Goal: Navigation & Orientation: Find specific page/section

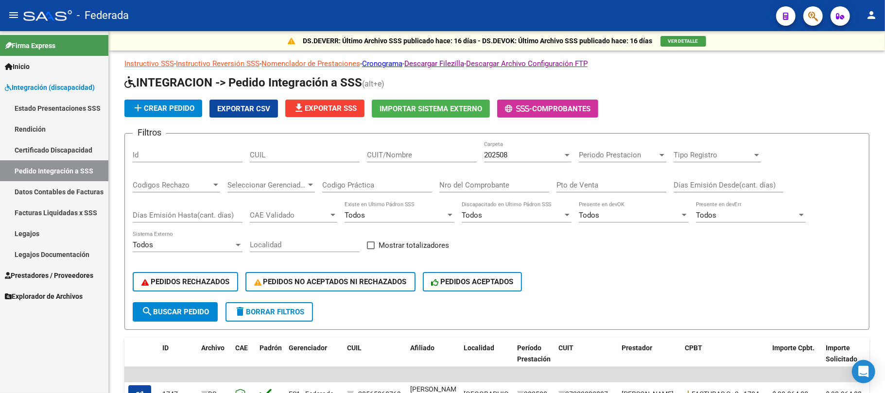
scroll to position [259, 0]
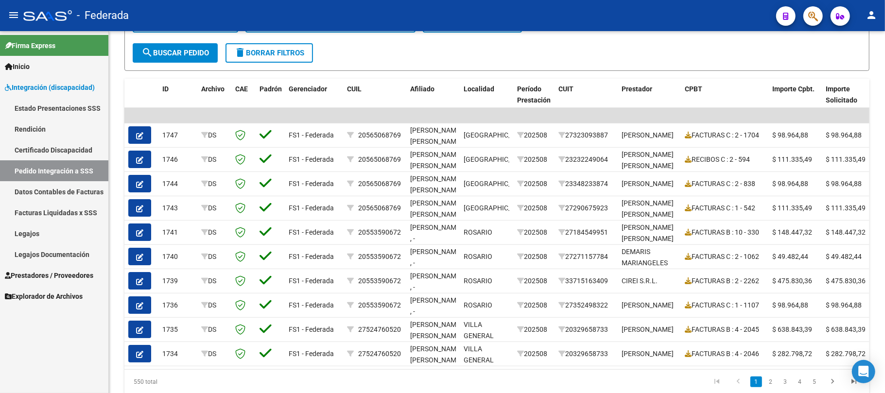
click at [57, 233] on link "Legajos" at bounding box center [54, 233] width 108 height 21
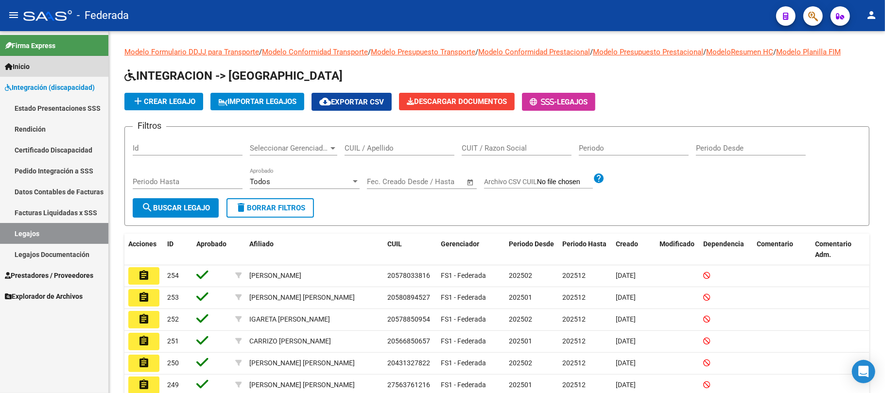
click at [41, 68] on link "Inicio" at bounding box center [54, 66] width 108 height 21
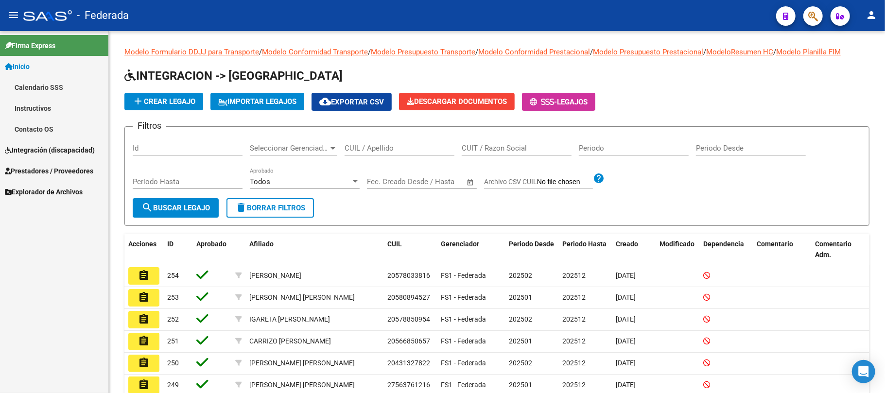
click at [40, 86] on link "Calendario SSS" at bounding box center [54, 87] width 108 height 21
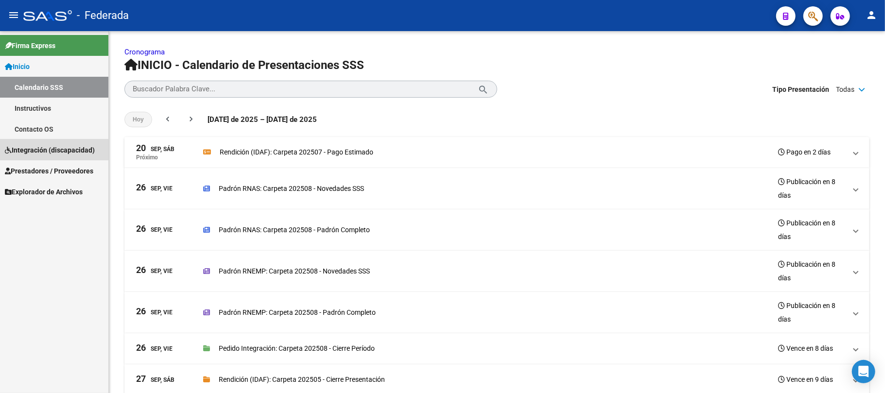
click at [53, 148] on span "Integración (discapacidad)" at bounding box center [50, 150] width 90 height 11
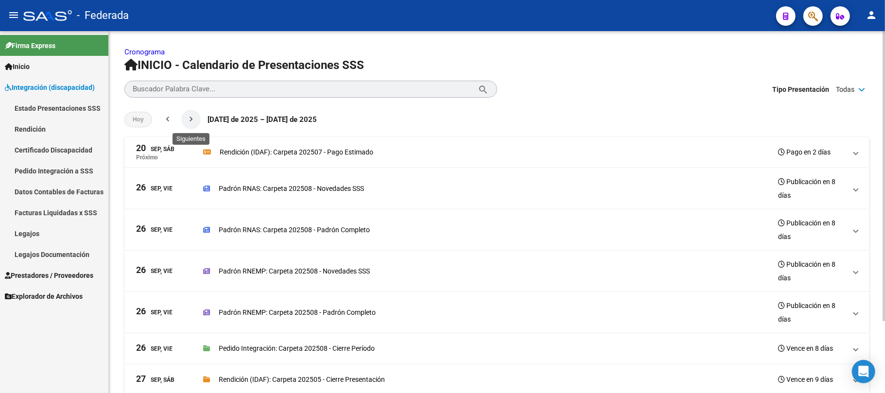
click at [193, 120] on mat-icon "chevron_right" at bounding box center [191, 119] width 10 height 10
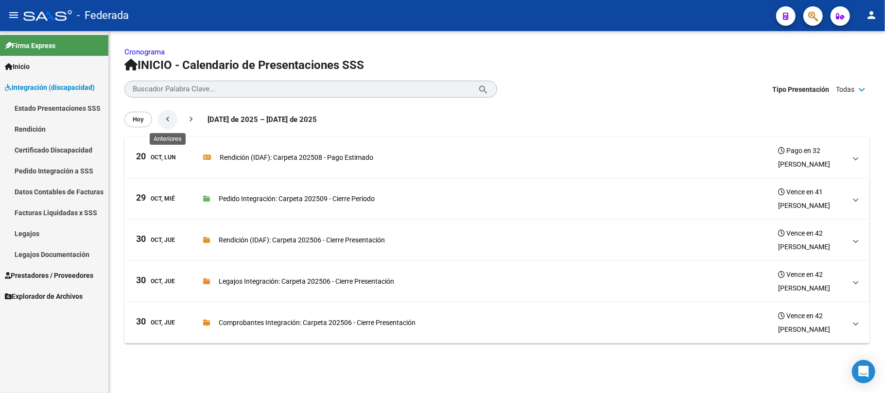
click at [173, 117] on button "chevron_left" at bounding box center [167, 119] width 19 height 19
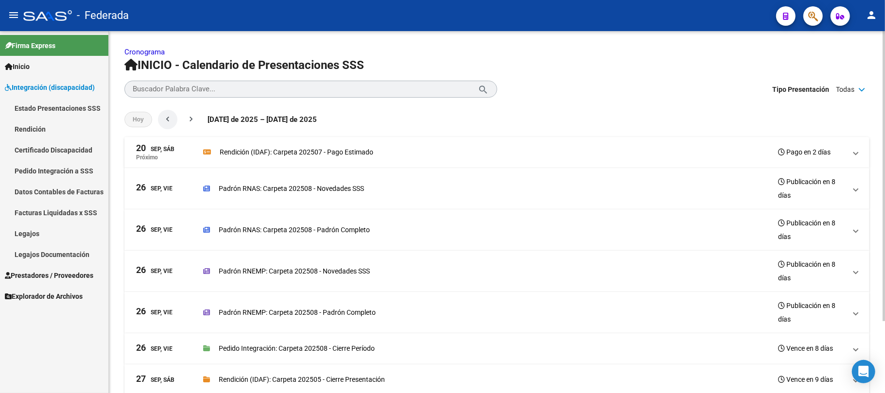
click at [173, 117] on button "chevron_left" at bounding box center [167, 119] width 19 height 19
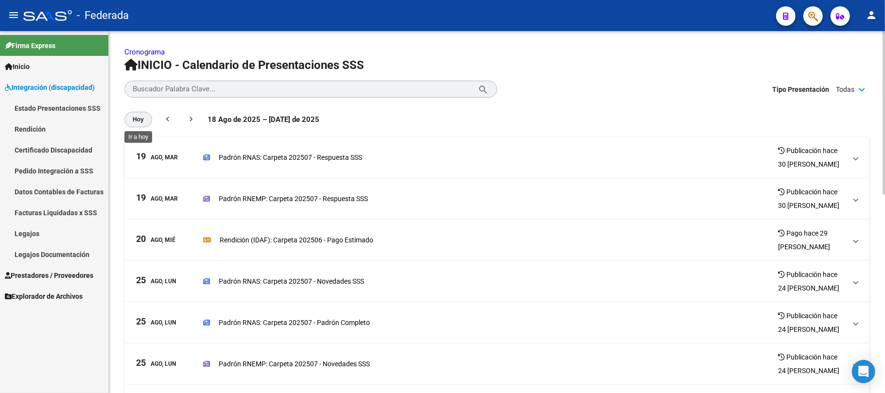
click at [147, 117] on button "Hoy" at bounding box center [138, 120] width 28 height 16
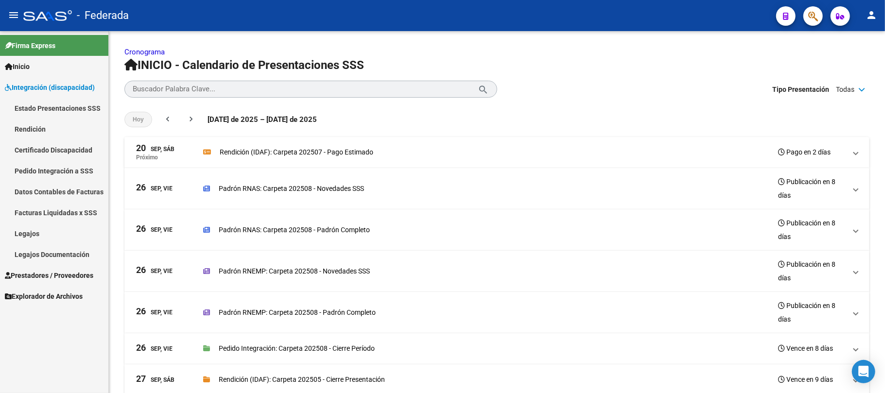
click at [55, 251] on link "Legajos Documentación" at bounding box center [54, 254] width 108 height 21
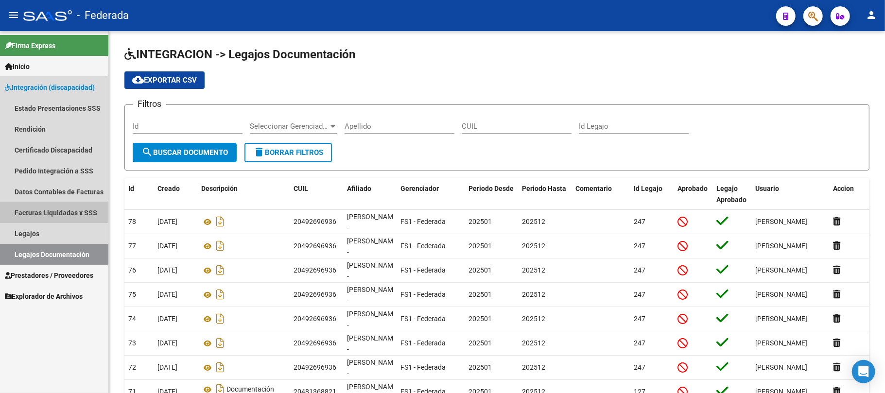
click at [39, 209] on link "Facturas Liquidadas x SSS" at bounding box center [54, 212] width 108 height 21
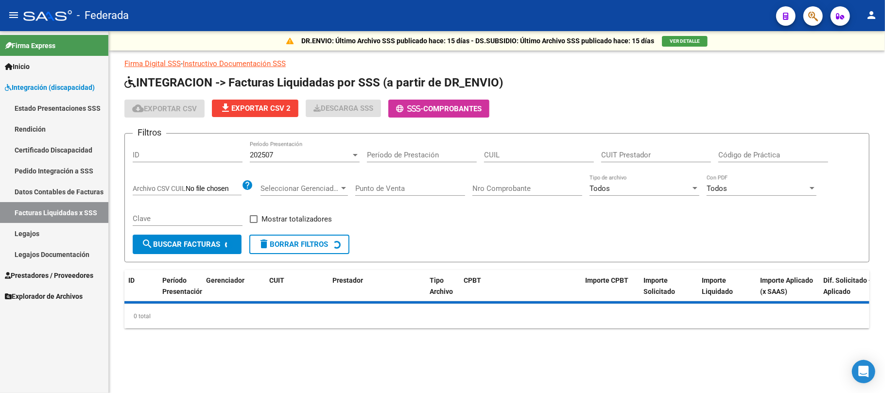
click at [44, 191] on link "Datos Contables de Facturas" at bounding box center [54, 191] width 108 height 21
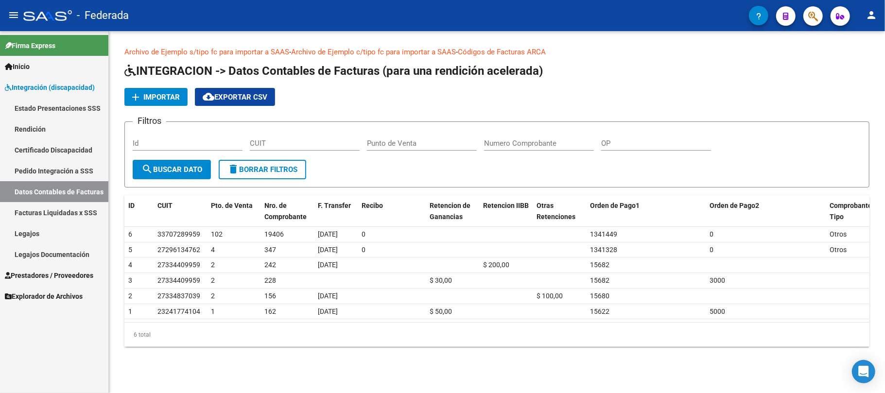
click at [56, 166] on link "Pedido Integración a SSS" at bounding box center [54, 170] width 108 height 21
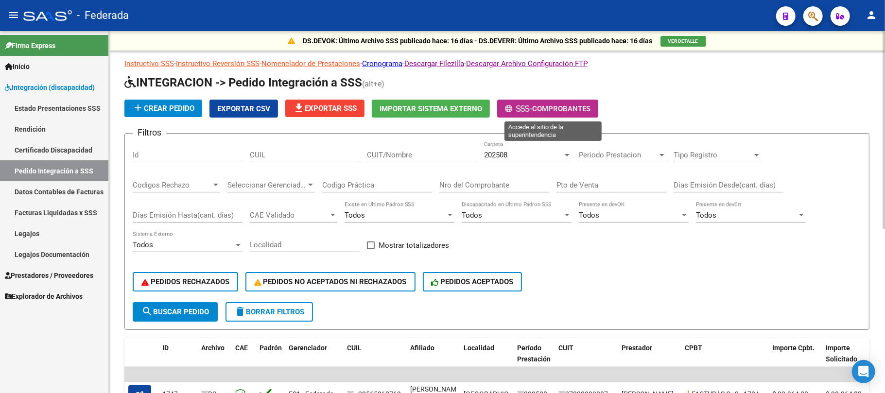
click at [516, 106] on span "-" at bounding box center [518, 109] width 27 height 9
